Goal: Task Accomplishment & Management: Complete application form

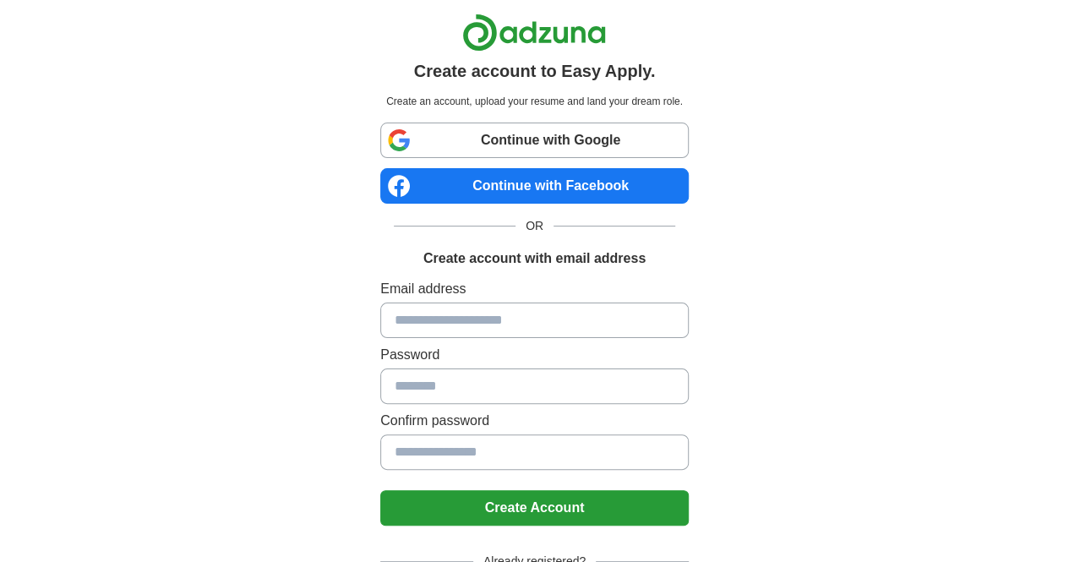
click at [438, 315] on input at bounding box center [534, 320] width 308 height 35
click at [251, 273] on div "Create account to Easy Apply. Create an account, upload your resume and land yo…" at bounding box center [535, 339] width 838 height 679
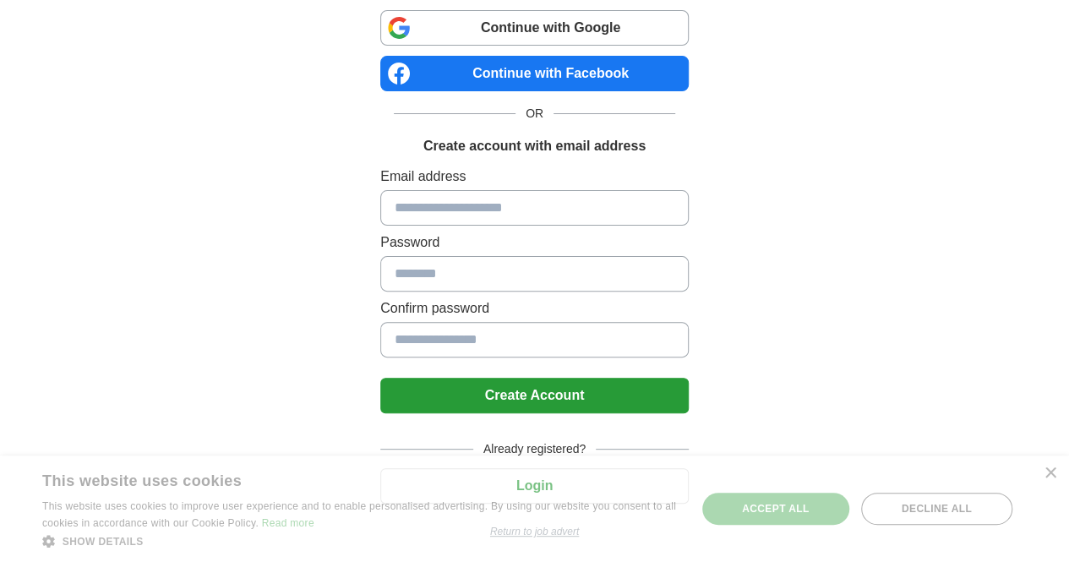
click at [447, 207] on input at bounding box center [534, 207] width 308 height 35
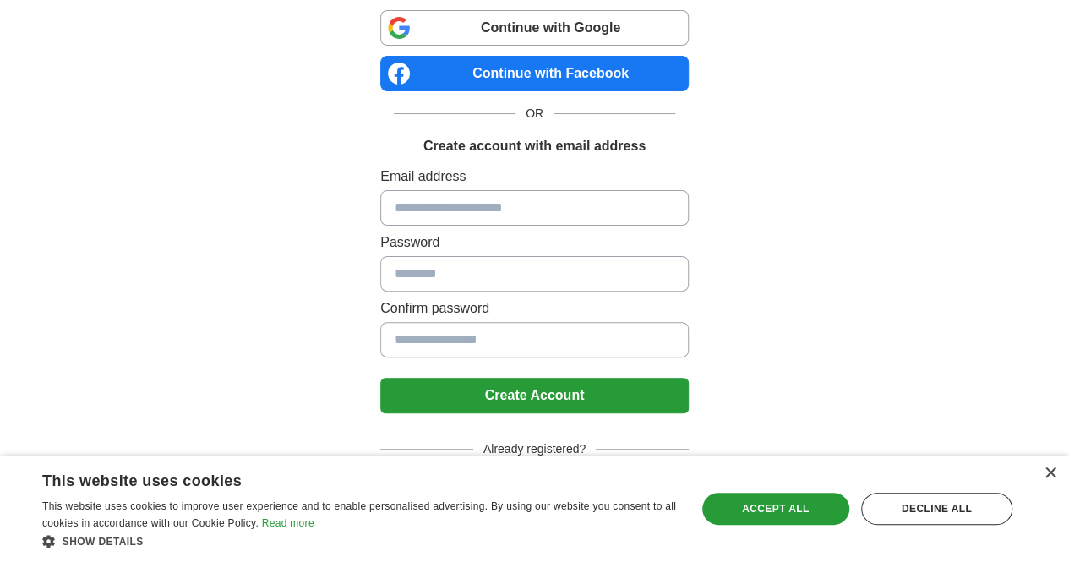
drag, startPoint x: 252, startPoint y: 290, endPoint x: 512, endPoint y: 481, distance: 322.9
click at [512, 481] on body "Create account to Easy Apply. Create an account, upload your resume and land yo…" at bounding box center [534, 227] width 1069 height 679
click at [821, 500] on div "Accept all" at bounding box center [775, 509] width 147 height 32
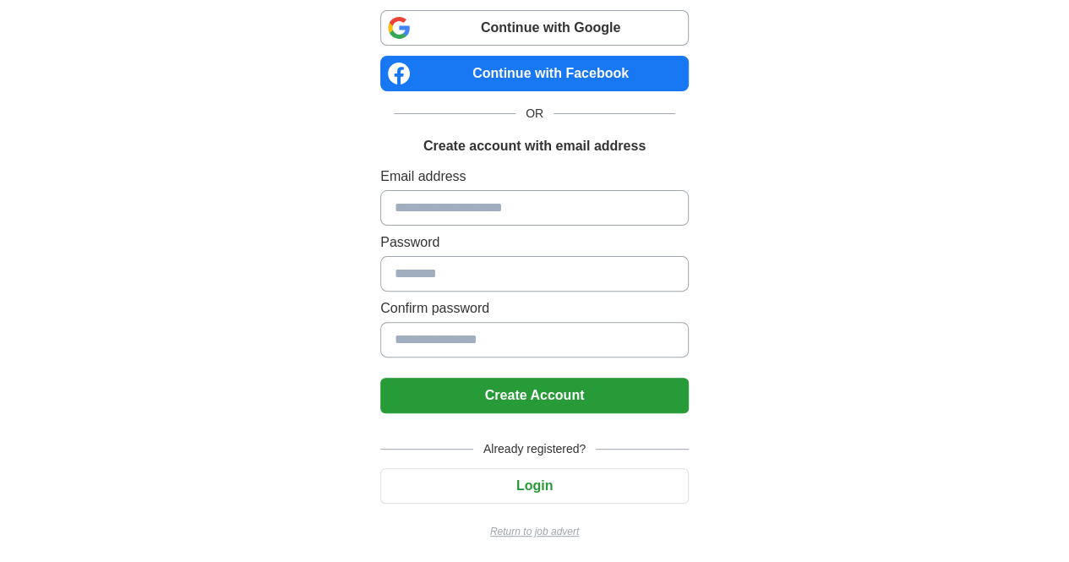
click at [545, 469] on button "Login" at bounding box center [534, 485] width 308 height 35
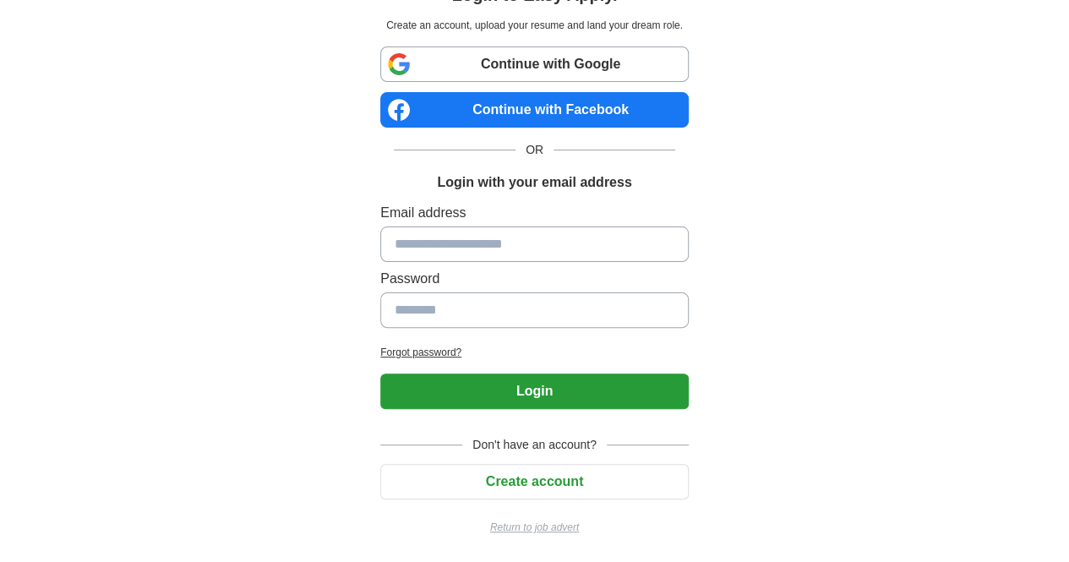
scroll to position [73, 0]
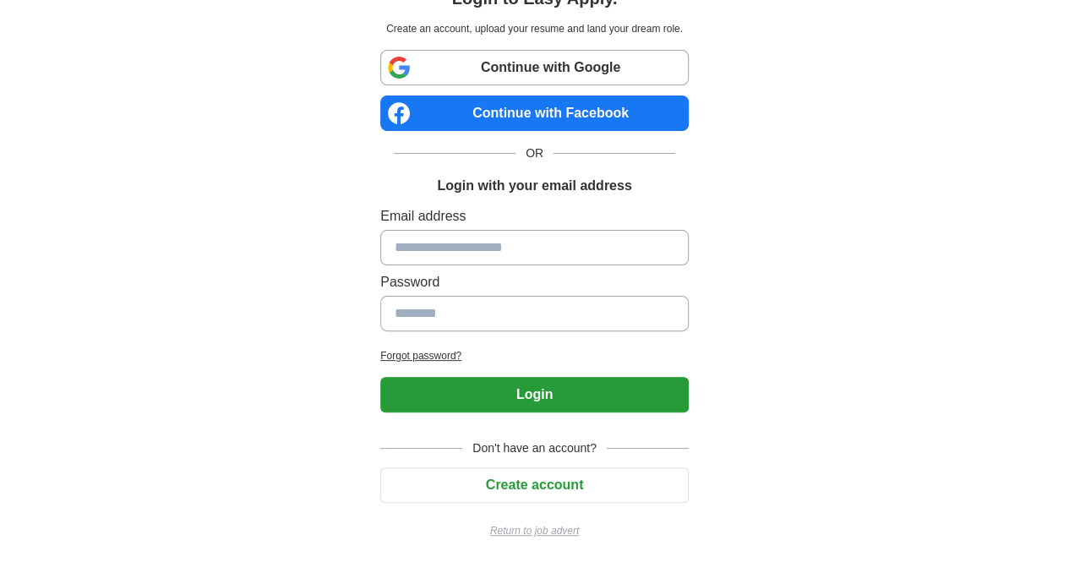
click at [402, 246] on input at bounding box center [534, 247] width 308 height 35
click at [260, 232] on div "Login to Easy Apply. Create an account, upload your resume and land your dream …" at bounding box center [535, 246] width 838 height 638
